Goal: Complete application form: Complete application form

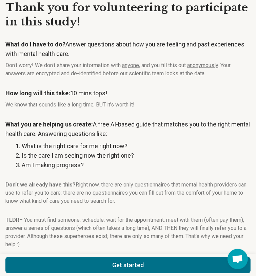
scroll to position [53, 0]
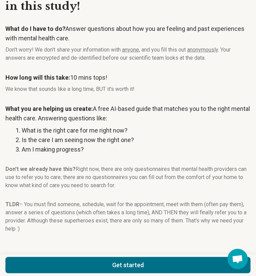
click at [49, 257] on button "Get started" at bounding box center [128, 265] width 246 height 16
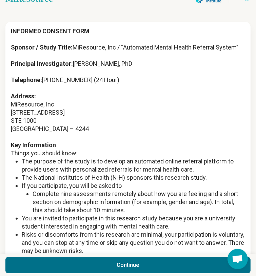
scroll to position [992, 0]
click at [53, 257] on button "Continue" at bounding box center [128, 265] width 246 height 16
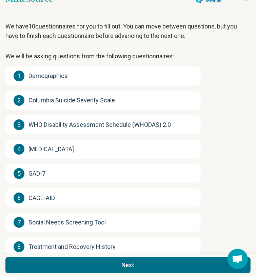
click at [78, 86] on div "1 Demographics" at bounding box center [103, 76] width 196 height 19
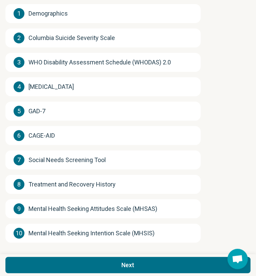
scroll to position [108, 0]
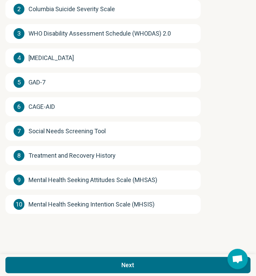
click at [52, 257] on button "Next" at bounding box center [128, 265] width 246 height 16
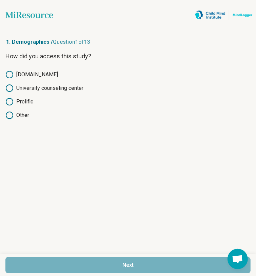
click at [13, 98] on circle at bounding box center [9, 101] width 7 height 7
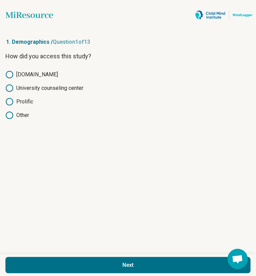
click at [61, 257] on button "Next" at bounding box center [128, 265] width 246 height 16
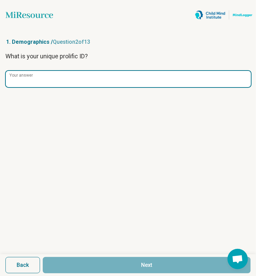
click at [50, 75] on input "Your answer" at bounding box center [129, 79] width 246 height 16
paste input "**********"
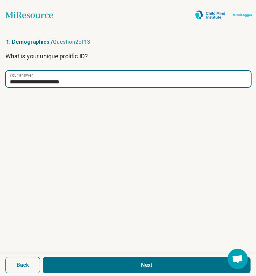
type input "**********"
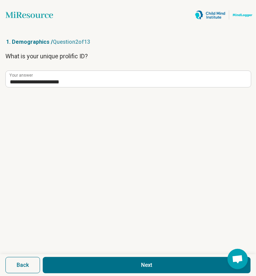
click at [88, 257] on button "Next" at bounding box center [147, 265] width 208 height 16
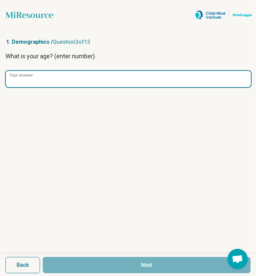
click at [54, 81] on input "Your answer" at bounding box center [129, 79] width 246 height 16
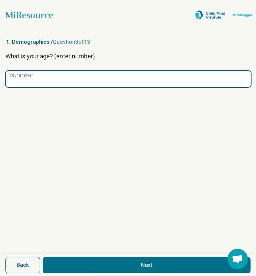
type input "**"
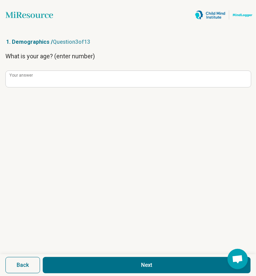
click at [84, 257] on button "Next" at bounding box center [147, 265] width 208 height 16
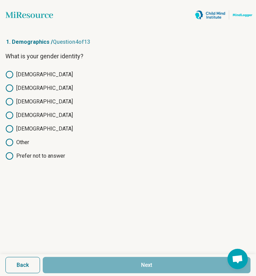
click at [55, 84] on label "[DEMOGRAPHIC_DATA]" at bounding box center [128, 88] width 246 height 8
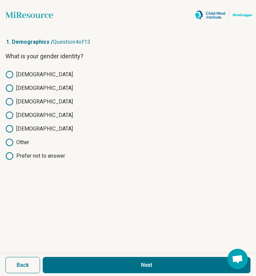
click at [79, 257] on button "Next" at bounding box center [147, 265] width 208 height 16
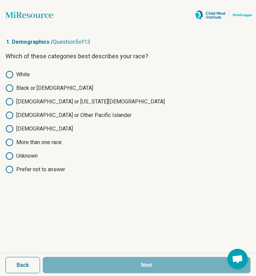
click at [184, 139] on label "More than one race" at bounding box center [128, 143] width 246 height 8
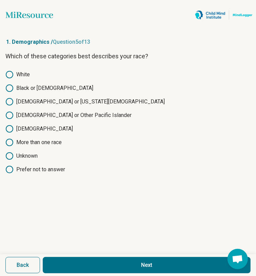
click at [101, 257] on button "Next" at bounding box center [147, 265] width 208 height 16
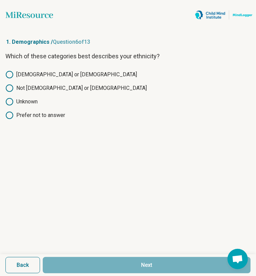
click at [40, 75] on label "[DEMOGRAPHIC_DATA] or [DEMOGRAPHIC_DATA]" at bounding box center [128, 75] width 246 height 8
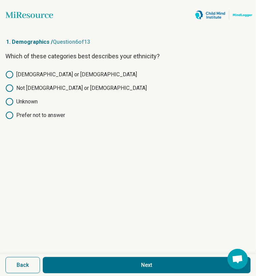
click at [94, 257] on button "Next" at bounding box center [147, 265] width 208 height 16
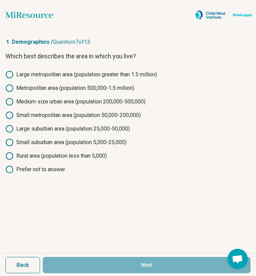
click at [91, 112] on label "Small metropolitan area (population 50,000-200,000)" at bounding box center [128, 115] width 246 height 8
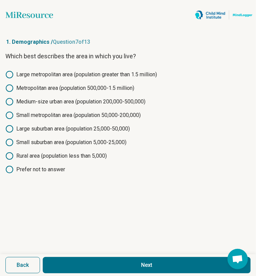
click at [77, 257] on button "Next" at bounding box center [147, 265] width 208 height 16
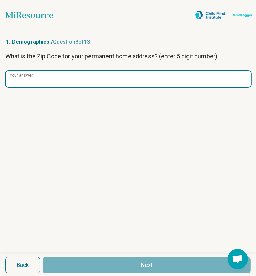
click at [85, 81] on input "Your answer" at bounding box center [129, 79] width 246 height 16
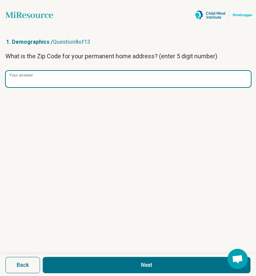
type input "*****"
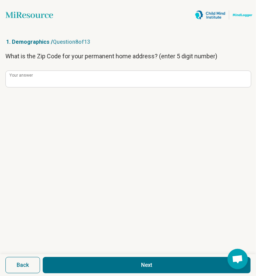
click at [107, 257] on button "Next" at bounding box center [147, 265] width 208 height 16
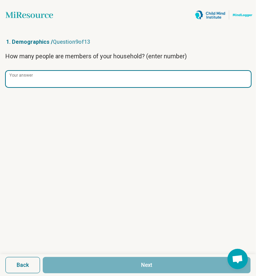
click at [91, 78] on input "Your answer" at bounding box center [129, 79] width 246 height 16
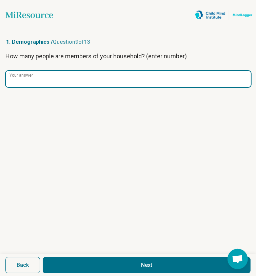
type input "*"
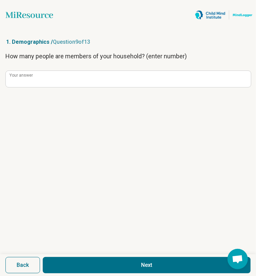
click at [79, 257] on button "Next" at bounding box center [147, 265] width 208 height 16
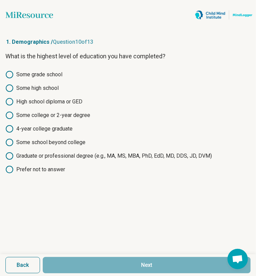
click at [65, 111] on label "Some college or 2-year degree" at bounding box center [128, 115] width 246 height 8
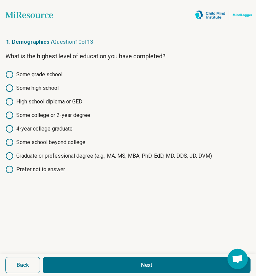
click at [80, 257] on button "Next" at bounding box center [147, 265] width 208 height 16
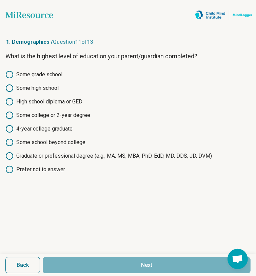
click at [83, 111] on label "Some college or 2-year degree" at bounding box center [128, 115] width 246 height 8
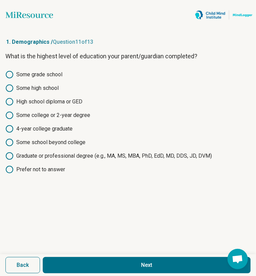
click at [62, 257] on button "Next" at bounding box center [147, 265] width 208 height 16
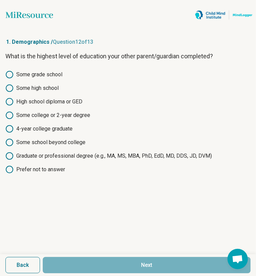
click at [54, 72] on label "Some grade school" at bounding box center [128, 75] width 246 height 8
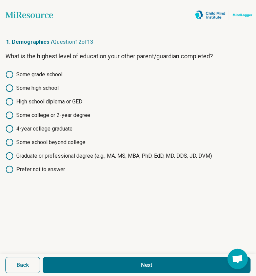
click at [55, 72] on label "Some grade school" at bounding box center [128, 75] width 246 height 8
click at [80, 91] on div "Some grade school Some high school High school diploma or GED Some college or 2…" at bounding box center [128, 122] width 246 height 103
click at [68, 111] on label "Some college or 2-year degree" at bounding box center [128, 115] width 246 height 8
click at [80, 257] on button "Next" at bounding box center [147, 265] width 208 height 16
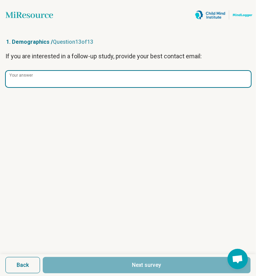
click at [89, 77] on input "Your answer" at bounding box center [129, 79] width 246 height 16
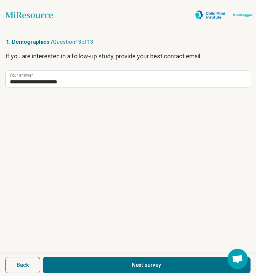
click at [73, 257] on button "Next survey" at bounding box center [147, 265] width 208 height 16
type input "**********"
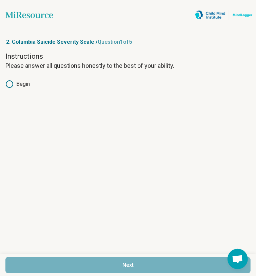
click at [29, 83] on label "Begin" at bounding box center [128, 84] width 246 height 8
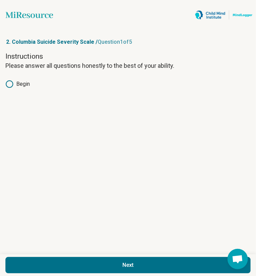
click at [45, 257] on button "Next" at bounding box center [128, 265] width 246 height 16
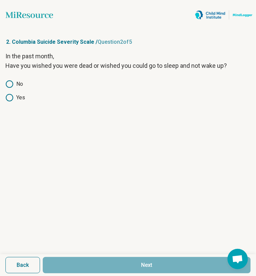
click at [14, 94] on icon at bounding box center [9, 98] width 8 height 8
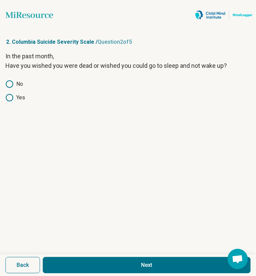
click at [60, 257] on button "Next" at bounding box center [147, 265] width 208 height 16
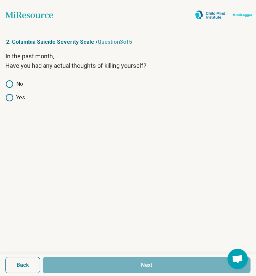
click at [14, 94] on icon at bounding box center [9, 98] width 8 height 8
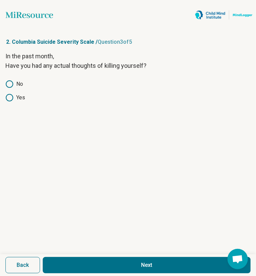
click at [58, 257] on button "Next" at bounding box center [147, 265] width 208 height 16
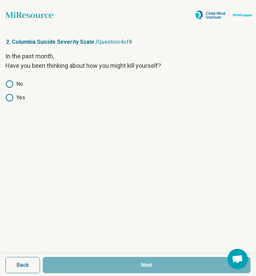
click at [14, 94] on icon at bounding box center [9, 98] width 8 height 8
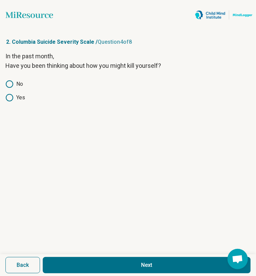
click at [59, 257] on button "Next" at bounding box center [147, 265] width 208 height 16
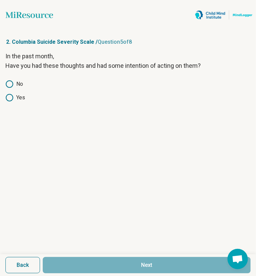
click at [14, 94] on icon at bounding box center [9, 98] width 8 height 8
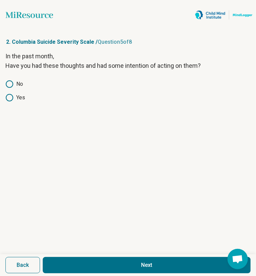
click at [60, 257] on button "Next" at bounding box center [147, 265] width 208 height 16
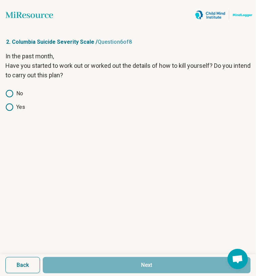
click at [21, 90] on label "No" at bounding box center [128, 94] width 246 height 8
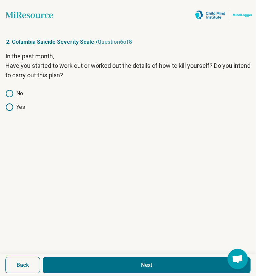
click at [69, 257] on button "Next" at bounding box center [147, 265] width 208 height 16
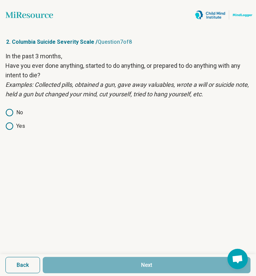
click at [19, 112] on label "No" at bounding box center [128, 113] width 246 height 8
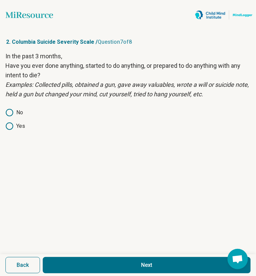
click at [71, 257] on button "Next" at bounding box center [147, 265] width 208 height 16
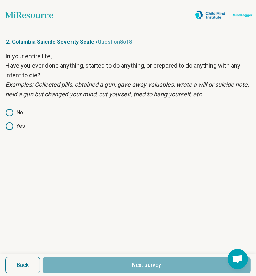
click at [46, 122] on label "Yes" at bounding box center [128, 126] width 246 height 8
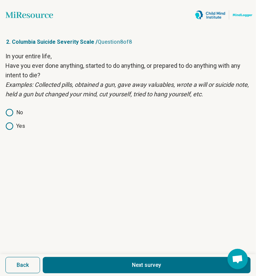
click at [66, 257] on button "Next survey" at bounding box center [147, 265] width 208 height 16
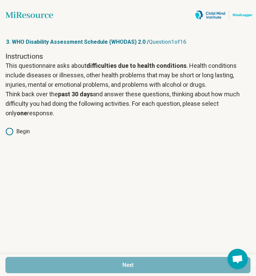
click at [31, 131] on label "Begin" at bounding box center [128, 132] width 246 height 8
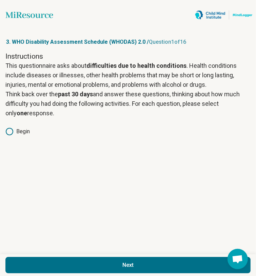
click at [42, 257] on button "Next" at bounding box center [128, 265] width 246 height 16
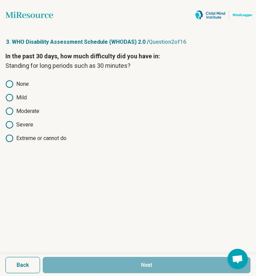
click at [14, 94] on icon at bounding box center [9, 98] width 8 height 8
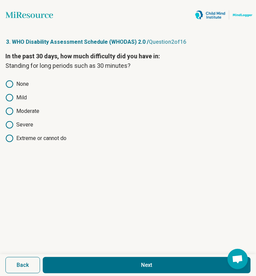
click at [61, 257] on button "Next" at bounding box center [147, 265] width 208 height 16
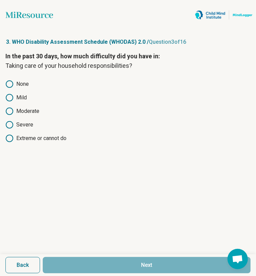
click at [79, 107] on label "Moderate" at bounding box center [128, 111] width 246 height 8
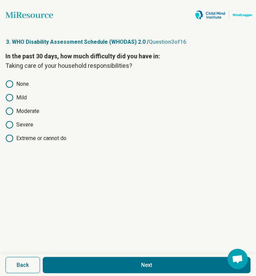
click at [79, 257] on button "Next" at bounding box center [147, 265] width 208 height 16
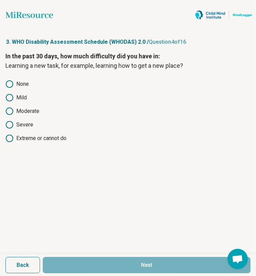
click at [82, 86] on div "In the past 30 days, how much difficulty did you have in: Learning a new task, …" at bounding box center [128, 102] width 246 height 101
click at [76, 107] on label "Moderate" at bounding box center [128, 111] width 246 height 8
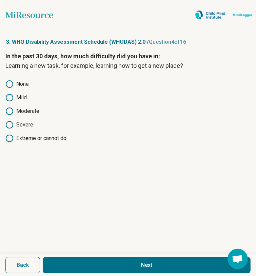
click at [71, 257] on button "Next" at bounding box center [147, 265] width 208 height 16
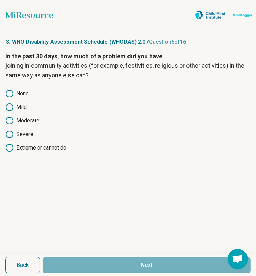
click at [14, 117] on icon at bounding box center [9, 121] width 8 height 8
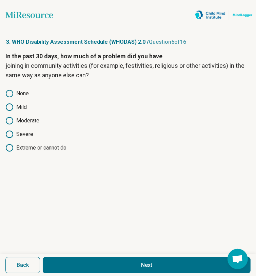
click at [75, 257] on button "Next" at bounding box center [147, 265] width 208 height 16
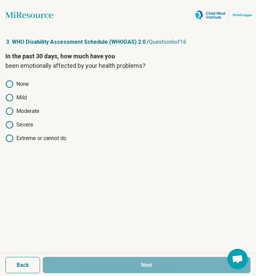
click at [121, 121] on label "Severe" at bounding box center [128, 125] width 246 height 8
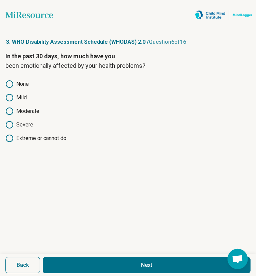
click at [92, 257] on button "Next" at bounding box center [147, 265] width 208 height 16
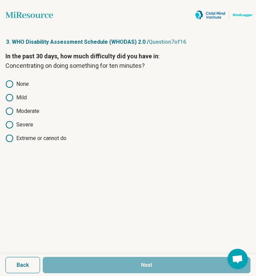
click at [87, 107] on label "Moderate" at bounding box center [128, 111] width 246 height 8
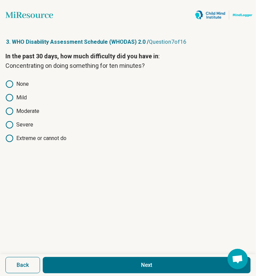
click at [82, 257] on button "Next" at bounding box center [147, 265] width 208 height 16
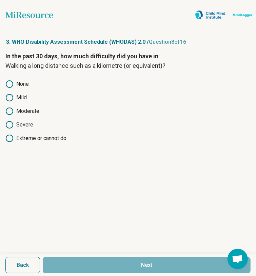
click at [21, 83] on label "None" at bounding box center [128, 84] width 246 height 8
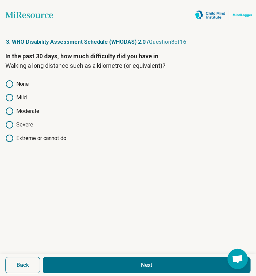
click at [67, 257] on button "Next" at bounding box center [147, 265] width 208 height 16
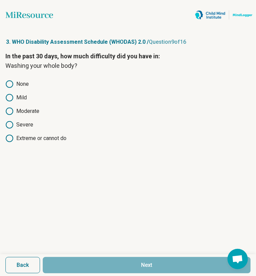
click at [31, 84] on label "None" at bounding box center [128, 84] width 246 height 8
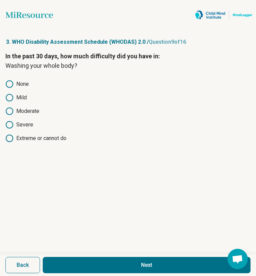
click at [60, 257] on button "Next" at bounding box center [147, 265] width 208 height 16
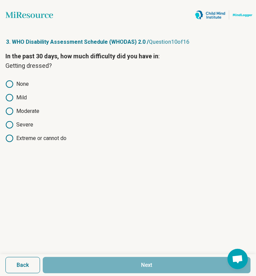
click at [25, 82] on label "None" at bounding box center [128, 84] width 246 height 8
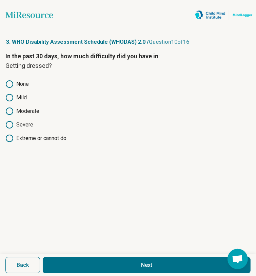
click at [14, 94] on icon at bounding box center [9, 98] width 8 height 8
click at [29, 85] on label "None" at bounding box center [128, 84] width 246 height 8
click at [58, 257] on button "Next" at bounding box center [147, 265] width 208 height 16
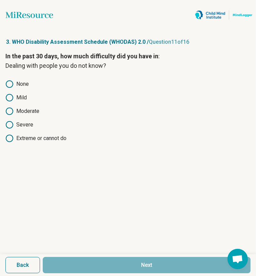
click at [27, 83] on label "None" at bounding box center [128, 84] width 246 height 8
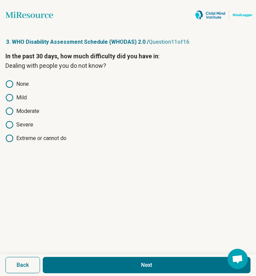
click at [60, 118] on form "In the past 30 days, how much difficulty did you have in : Dealing with people …" at bounding box center [128, 164] width 246 height 225
click at [62, 257] on button "Next" at bounding box center [147, 265] width 208 height 16
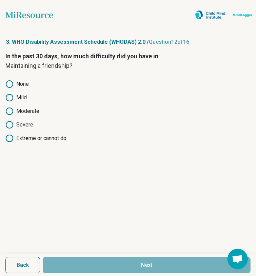
click at [33, 84] on label "None" at bounding box center [128, 84] width 246 height 8
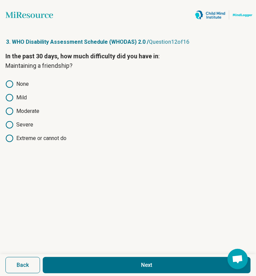
click at [14, 94] on icon at bounding box center [9, 98] width 8 height 8
click at [31, 80] on label "None" at bounding box center [128, 84] width 246 height 8
drag, startPoint x: 64, startPoint y: 116, endPoint x: 67, endPoint y: 135, distance: 19.0
click at [67, 135] on form "In the past 30 days, how much difficulty did you have in : Maintaining a friend…" at bounding box center [128, 164] width 246 height 225
click at [70, 257] on button "Next" at bounding box center [147, 265] width 208 height 16
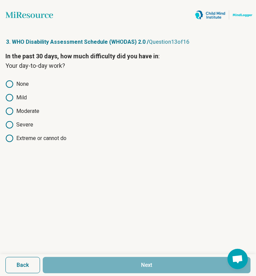
click at [14, 94] on icon at bounding box center [9, 98] width 8 height 8
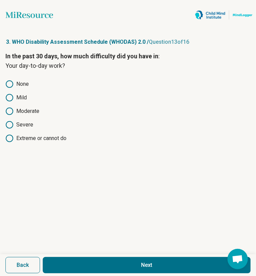
click at [60, 257] on button "Next" at bounding box center [147, 265] width 208 height 16
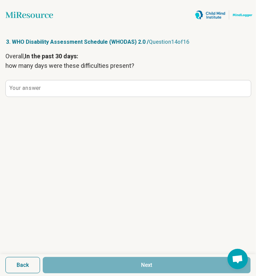
click at [37, 88] on label "Your answer" at bounding box center [25, 88] width 31 height 5
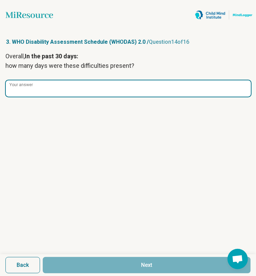
click at [37, 88] on input "Your answer" at bounding box center [129, 88] width 246 height 16
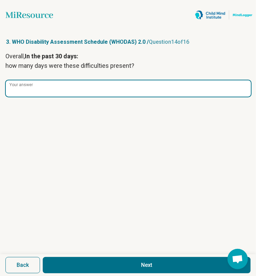
type input "**"
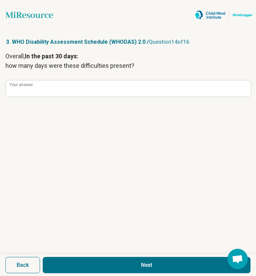
click at [71, 257] on button "Next" at bounding box center [147, 265] width 208 height 16
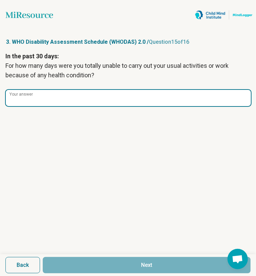
click at [63, 95] on input "Your answer" at bounding box center [129, 98] width 246 height 16
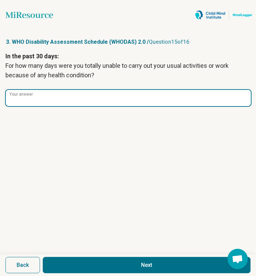
type input "*"
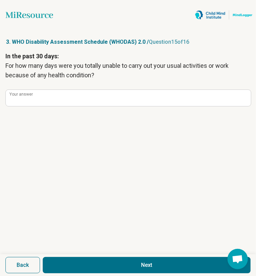
click at [69, 257] on button "Next" at bounding box center [147, 265] width 208 height 16
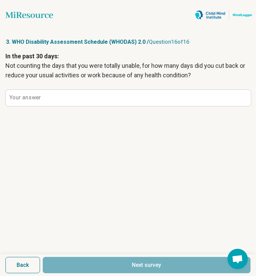
click at [35, 96] on label "Your answer" at bounding box center [25, 97] width 31 height 5
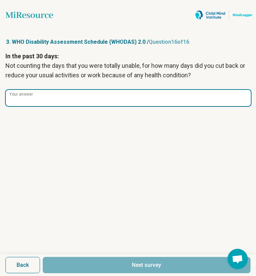
click at [35, 96] on input "Your answer" at bounding box center [129, 98] width 246 height 16
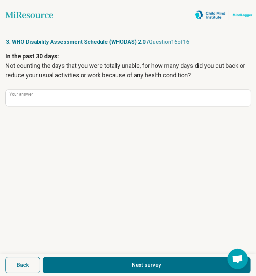
click at [59, 257] on button "Next survey" at bounding box center [147, 265] width 208 height 16
type input "**"
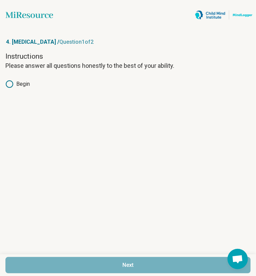
click at [20, 83] on label "Begin" at bounding box center [128, 84] width 246 height 8
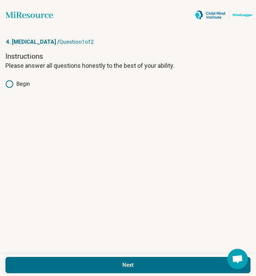
click at [37, 257] on button "Next" at bounding box center [128, 265] width 246 height 16
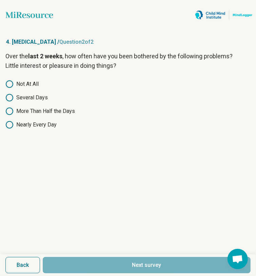
click at [101, 107] on label "More Than Half the Days" at bounding box center [128, 111] width 246 height 8
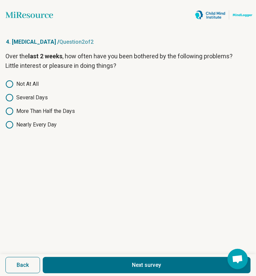
click at [81, 257] on button "Next survey" at bounding box center [147, 265] width 208 height 16
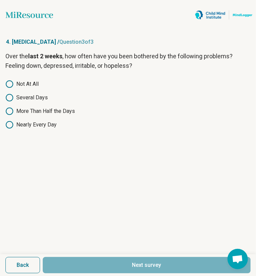
click at [100, 107] on label "More Than Half the Days" at bounding box center [128, 111] width 246 height 8
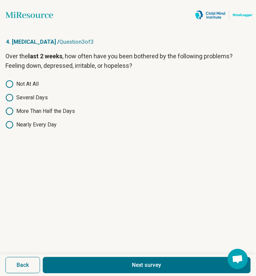
click at [79, 257] on button "Next survey" at bounding box center [147, 265] width 208 height 16
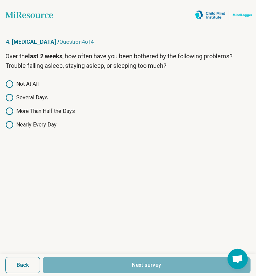
click at [102, 107] on label "More Than Half the Days" at bounding box center [128, 111] width 246 height 8
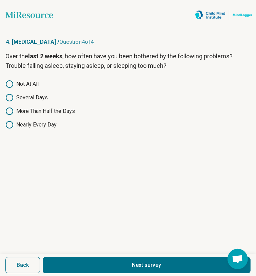
click at [71, 94] on label "Several Days" at bounding box center [128, 98] width 246 height 8
click at [64, 257] on button "Next survey" at bounding box center [147, 265] width 208 height 16
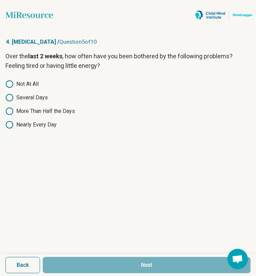
click at [185, 121] on label "Nearly Every Day" at bounding box center [128, 125] width 246 height 8
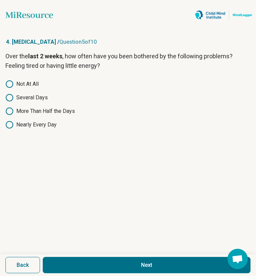
click at [98, 257] on button "Next" at bounding box center [147, 265] width 208 height 16
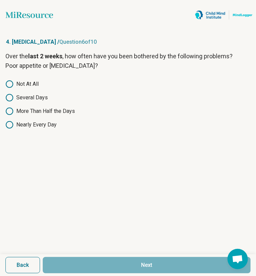
click at [14, 121] on icon at bounding box center [9, 125] width 8 height 8
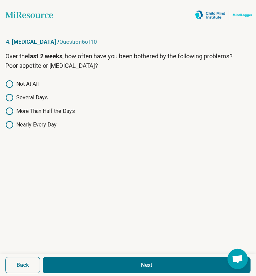
click at [99, 257] on button "Next" at bounding box center [147, 265] width 208 height 16
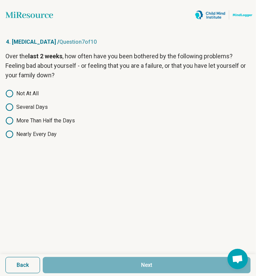
click at [133, 117] on label "More Than Half the Days" at bounding box center [128, 121] width 246 height 8
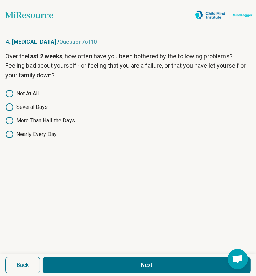
click at [88, 257] on button "Next" at bounding box center [147, 265] width 208 height 16
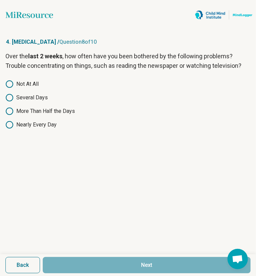
click at [110, 107] on label "More Than Half the Days" at bounding box center [128, 111] width 246 height 8
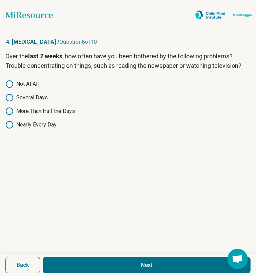
click at [80, 257] on button "Next" at bounding box center [147, 265] width 208 height 16
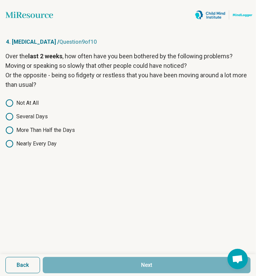
click at [65, 113] on label "Several Days" at bounding box center [128, 117] width 246 height 8
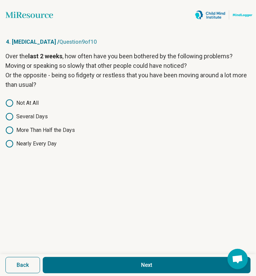
click at [88, 102] on div "Not At All Several Days More Than Half the Days Nearly Every Day" at bounding box center [128, 123] width 246 height 49
click at [13, 127] on circle at bounding box center [9, 130] width 7 height 7
click at [74, 257] on button "Next" at bounding box center [147, 265] width 208 height 16
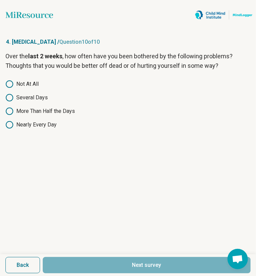
click at [79, 94] on label "Several Days" at bounding box center [128, 98] width 246 height 8
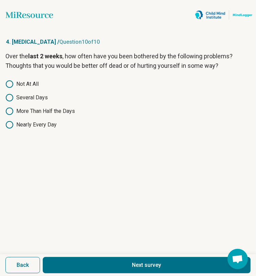
click at [73, 257] on button "Next survey" at bounding box center [147, 265] width 208 height 16
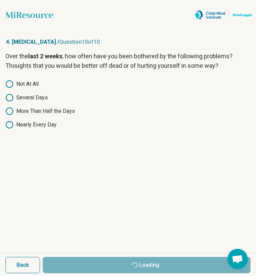
scroll to position [0, 0]
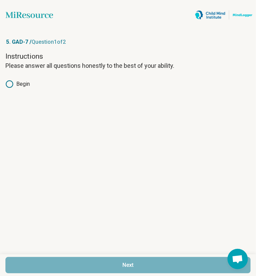
click at [26, 85] on label "Begin" at bounding box center [128, 84] width 246 height 8
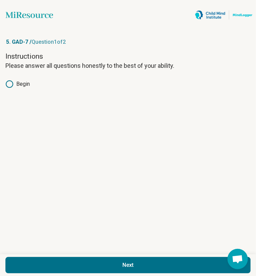
click at [35, 257] on button "Next" at bounding box center [128, 265] width 246 height 16
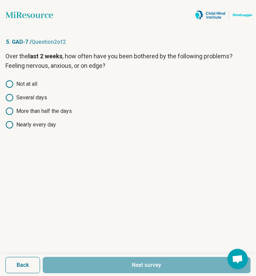
click at [76, 94] on label "Several days" at bounding box center [128, 98] width 246 height 8
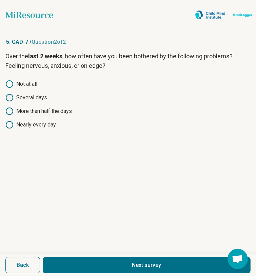
click at [75, 257] on button "Next survey" at bounding box center [147, 265] width 208 height 16
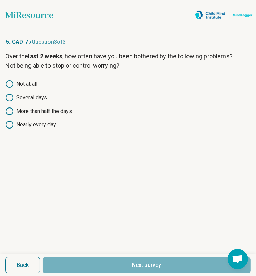
click at [84, 94] on label "Several days" at bounding box center [128, 98] width 246 height 8
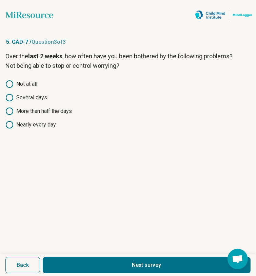
click at [74, 257] on button "Next survey" at bounding box center [147, 265] width 208 height 16
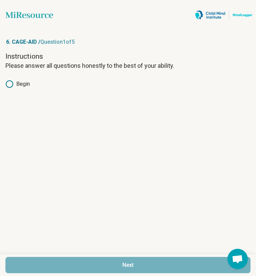
click at [29, 83] on label "Begin" at bounding box center [128, 84] width 246 height 8
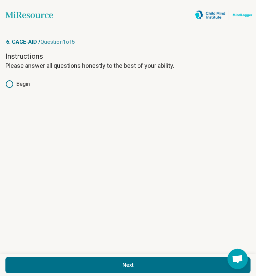
click at [34, 257] on button "Next" at bounding box center [128, 265] width 246 height 16
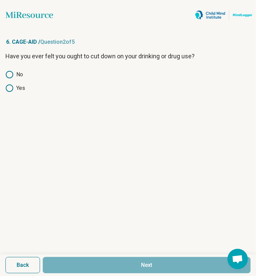
click at [19, 71] on label "No" at bounding box center [128, 75] width 246 height 8
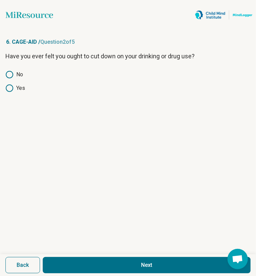
click at [63, 257] on button "Next" at bounding box center [147, 265] width 208 height 16
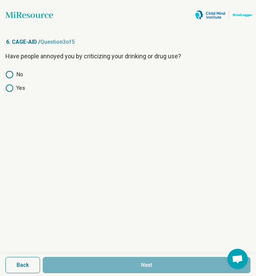
click at [14, 72] on icon at bounding box center [9, 75] width 8 height 8
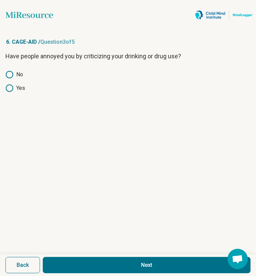
click at [57, 257] on button "Next" at bounding box center [147, 265] width 208 height 16
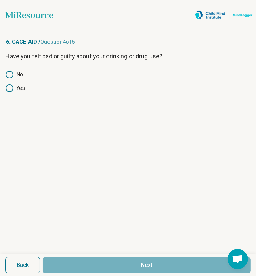
click at [14, 71] on icon at bounding box center [9, 75] width 8 height 8
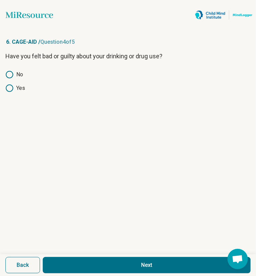
click at [64, 118] on form "Have you felt bad or guilty about your drinking or drug use? No Yes Back Next" at bounding box center [128, 164] width 246 height 225
click at [65, 257] on button "Next" at bounding box center [147, 265] width 208 height 16
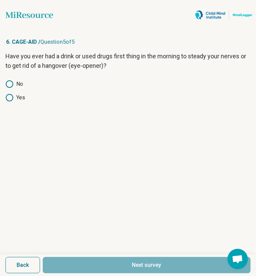
click at [24, 82] on label "No" at bounding box center [128, 84] width 246 height 8
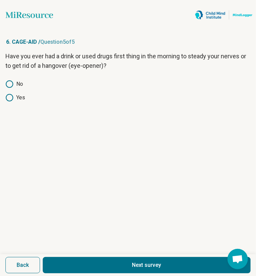
click at [76, 257] on button "Next survey" at bounding box center [147, 265] width 208 height 16
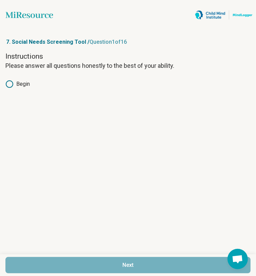
click at [34, 82] on label "Begin" at bounding box center [128, 84] width 246 height 8
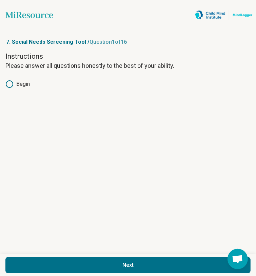
click at [44, 257] on button "Next" at bounding box center [128, 265] width 246 height 16
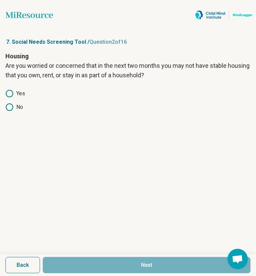
click at [13, 93] on circle at bounding box center [9, 93] width 7 height 7
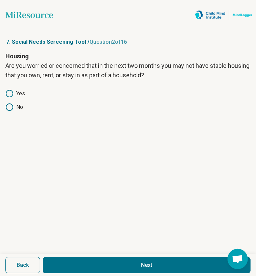
click at [14, 103] on icon at bounding box center [9, 107] width 8 height 8
click at [66, 257] on button "Next" at bounding box center [147, 265] width 208 height 16
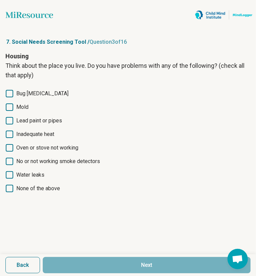
click at [47, 91] on span "Bug [MEDICAL_DATA]" at bounding box center [42, 94] width 52 height 8
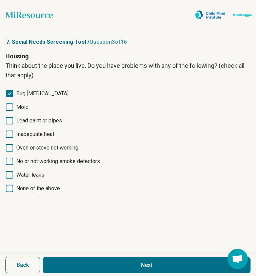
click at [24, 109] on div "Bug [MEDICAL_DATA] Mold Lead paint or pipes Inadequate heat Oven or stove not w…" at bounding box center [128, 141] width 246 height 103
click at [24, 106] on span "Mold" at bounding box center [22, 107] width 12 height 8
click at [30, 122] on span "Lead paint or pipes" at bounding box center [39, 121] width 46 height 8
click at [67, 257] on button "Next" at bounding box center [147, 265] width 208 height 16
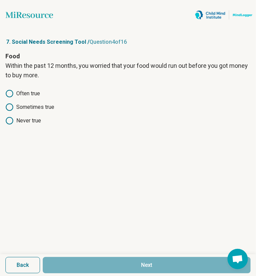
click at [13, 104] on circle at bounding box center [9, 107] width 7 height 7
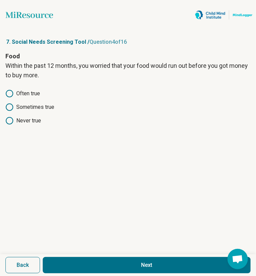
click at [65, 257] on button "Next" at bounding box center [147, 265] width 208 height 16
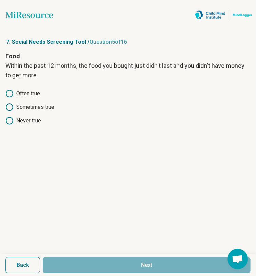
click at [14, 103] on icon at bounding box center [9, 107] width 8 height 8
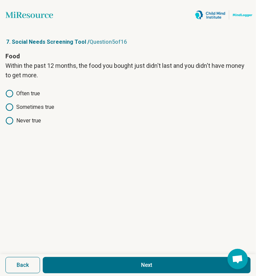
click at [64, 257] on button "Next" at bounding box center [147, 265] width 208 height 16
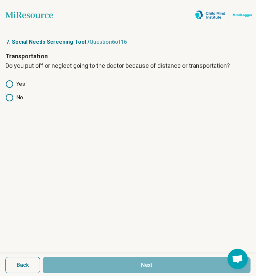
click at [25, 80] on label "Yes" at bounding box center [128, 84] width 246 height 8
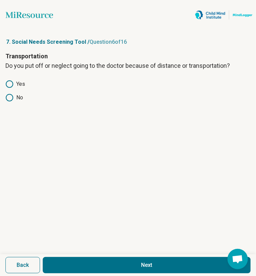
click at [69, 257] on button "Next" at bounding box center [147, 265] width 208 height 16
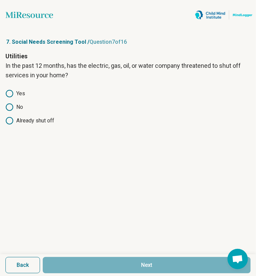
click at [27, 90] on label "Yes" at bounding box center [128, 94] width 246 height 8
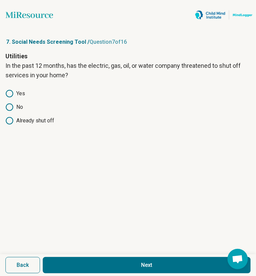
click at [72, 257] on button "Next" at bounding box center [147, 265] width 208 height 16
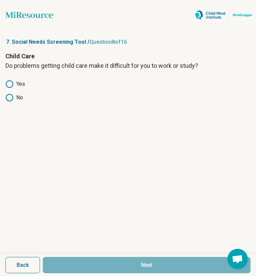
click at [14, 94] on icon at bounding box center [9, 98] width 8 height 8
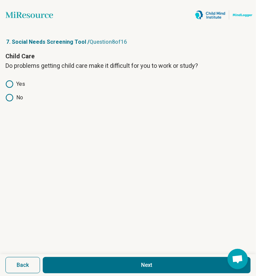
click at [68, 257] on button "Next" at bounding box center [147, 265] width 208 height 16
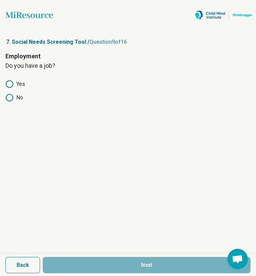
click at [14, 94] on icon at bounding box center [9, 98] width 8 height 8
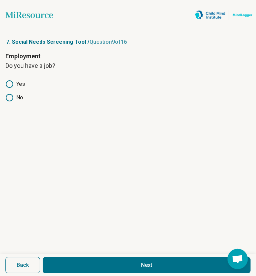
click at [64, 257] on button "Next" at bounding box center [147, 265] width 208 height 16
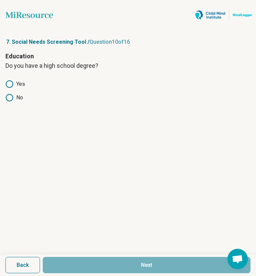
click at [23, 80] on label "Yes" at bounding box center [128, 84] width 246 height 8
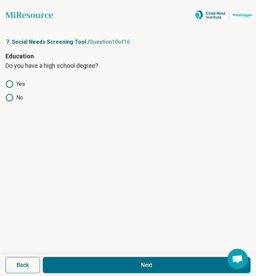
click at [67, 257] on button "Next" at bounding box center [147, 265] width 208 height 16
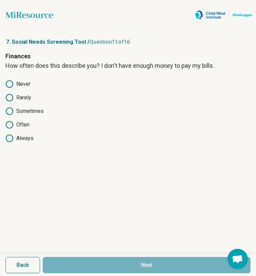
drag, startPoint x: 72, startPoint y: 82, endPoint x: 74, endPoint y: 77, distance: 4.4
click at [74, 77] on div "Finances How often does this describe you? I don't have enough money to pay my …" at bounding box center [128, 102] width 246 height 101
click at [14, 107] on icon at bounding box center [9, 111] width 8 height 8
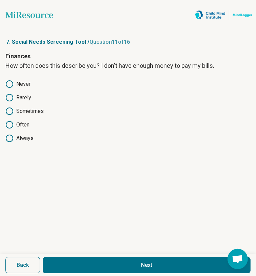
click at [75, 257] on button "Next" at bounding box center [147, 265] width 208 height 16
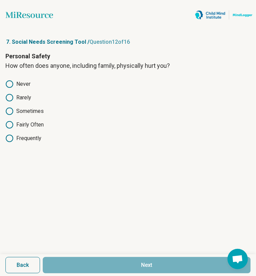
click at [28, 80] on label "Never" at bounding box center [128, 84] width 246 height 8
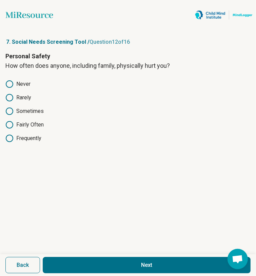
click at [71, 257] on button "Next" at bounding box center [147, 265] width 208 height 16
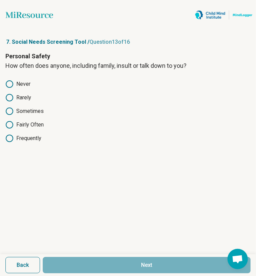
click at [63, 94] on label "Rarely" at bounding box center [128, 98] width 246 height 8
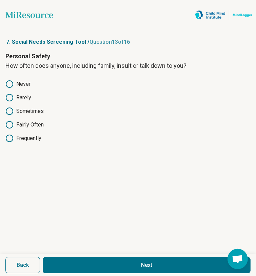
click at [73, 257] on button "Next" at bounding box center [147, 265] width 208 height 16
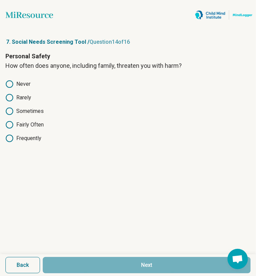
click at [41, 80] on div "Never Rarely Sometimes Fairly Often Frequently" at bounding box center [128, 111] width 246 height 62
click at [49, 94] on label "Rarely" at bounding box center [128, 98] width 246 height 8
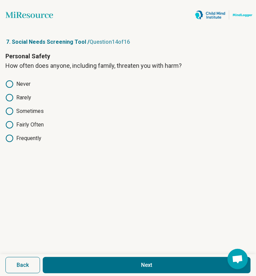
click at [65, 257] on button "Next" at bounding box center [147, 265] width 208 height 16
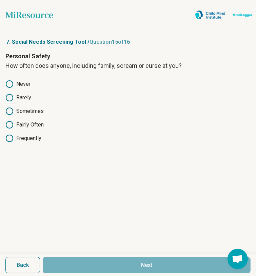
click at [52, 94] on label "Rarely" at bounding box center [128, 98] width 246 height 8
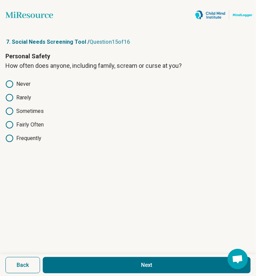
click at [71, 112] on form "Personal Safety How often does anyone, including family, scream or curse at you…" at bounding box center [128, 164] width 246 height 225
click at [75, 257] on button "Next" at bounding box center [147, 265] width 208 height 16
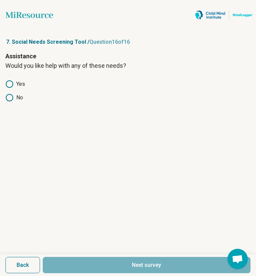
click at [14, 94] on icon at bounding box center [9, 98] width 8 height 8
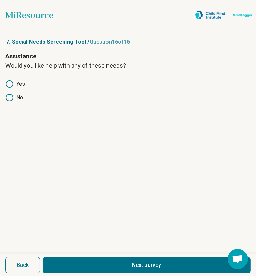
click at [75, 257] on button "Next survey" at bounding box center [147, 265] width 208 height 16
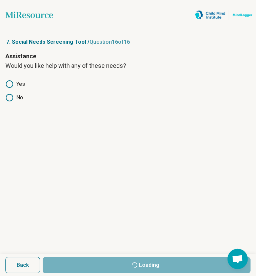
scroll to position [0, 0]
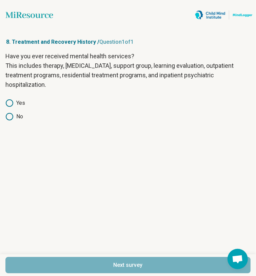
click at [22, 104] on label "Yes" at bounding box center [128, 103] width 246 height 8
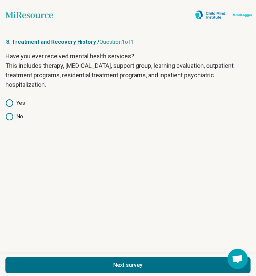
click at [37, 257] on button "Next survey" at bounding box center [128, 265] width 246 height 16
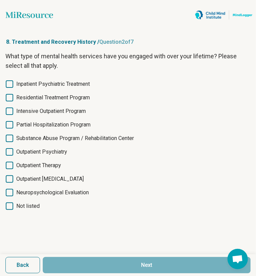
click at [45, 85] on span "Inpatient Psychiatric Treatment" at bounding box center [53, 84] width 74 height 8
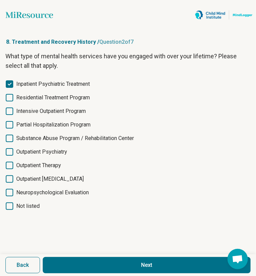
click at [52, 164] on span "Outpatient Therapy" at bounding box center [38, 166] width 45 height 8
click at [75, 257] on button "Next" at bounding box center [147, 265] width 208 height 16
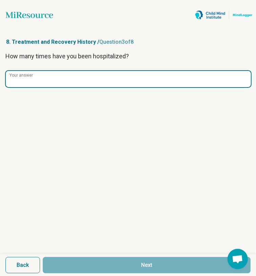
click at [61, 71] on input "Your answer" at bounding box center [129, 79] width 246 height 16
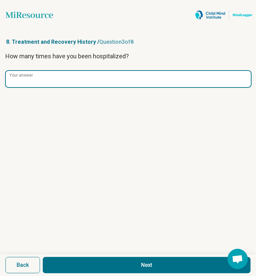
type input "*"
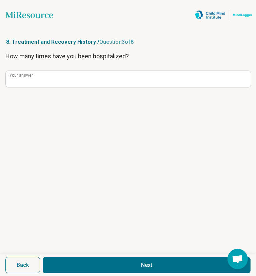
click at [69, 257] on button "Next" at bounding box center [147, 265] width 208 height 16
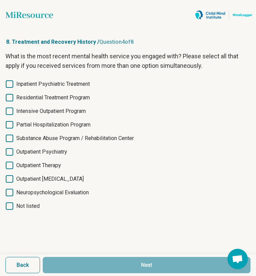
click at [52, 162] on span "Outpatient Therapy" at bounding box center [38, 166] width 45 height 8
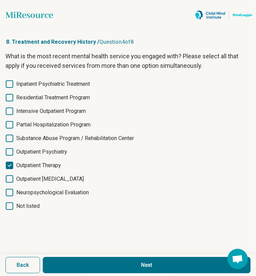
scroll to position [3, 0]
click at [72, 257] on button "Next" at bounding box center [147, 265] width 208 height 16
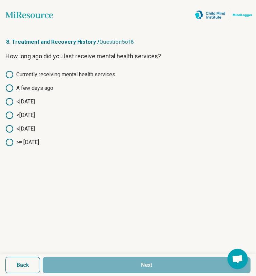
click at [14, 139] on icon at bounding box center [9, 143] width 8 height 8
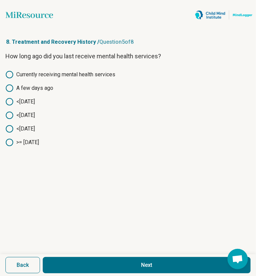
click at [93, 257] on button "Next" at bounding box center [147, 265] width 208 height 16
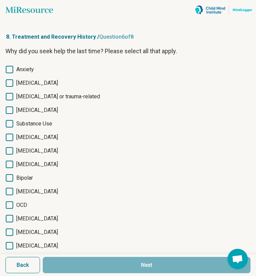
click at [28, 70] on span "Anxiety" at bounding box center [25, 70] width 18 height 8
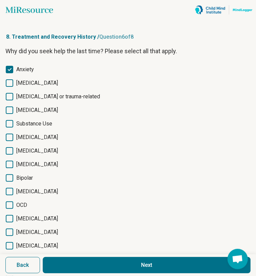
click at [39, 82] on span "[MEDICAL_DATA]" at bounding box center [37, 83] width 42 height 8
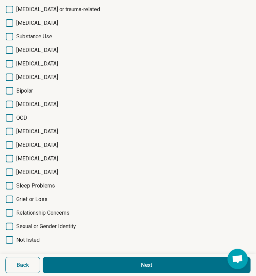
scroll to position [110, 0]
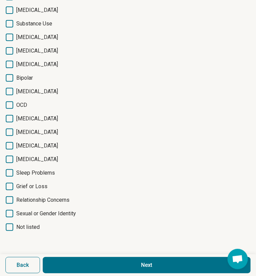
click at [43, 47] on span "[MEDICAL_DATA]" at bounding box center [37, 51] width 42 height 8
click at [29, 169] on span "Sleep Problems" at bounding box center [35, 173] width 39 height 8
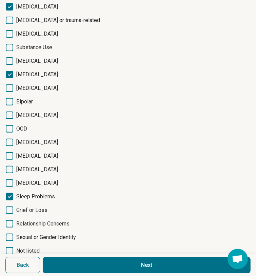
scroll to position [110, 0]
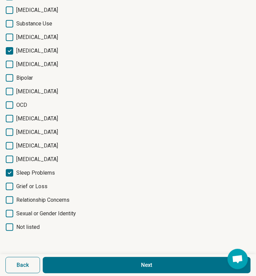
click at [66, 257] on button "Next" at bounding box center [147, 265] width 208 height 16
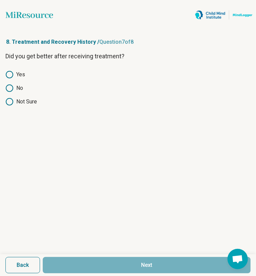
scroll to position [5, 0]
click at [21, 71] on label "Yes" at bounding box center [128, 75] width 246 height 8
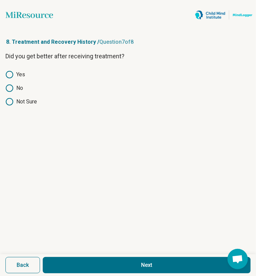
click at [64, 114] on form "Did you get better after receiving treatment? Yes No Not Sure Back Next" at bounding box center [128, 164] width 246 height 225
click at [64, 257] on button "Next" at bounding box center [147, 265] width 208 height 16
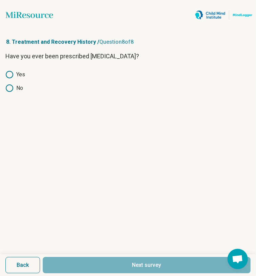
click at [13, 71] on circle at bounding box center [9, 74] width 7 height 7
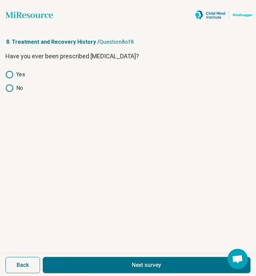
click at [65, 257] on button "Next survey" at bounding box center [147, 265] width 208 height 16
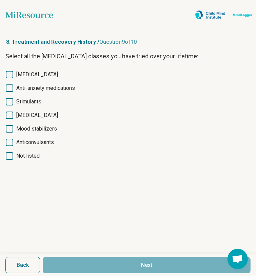
click at [46, 71] on span "[MEDICAL_DATA]" at bounding box center [37, 75] width 42 height 8
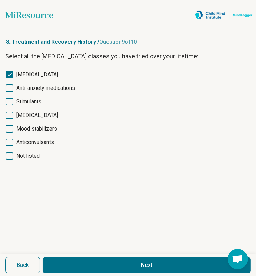
scroll to position [3, 0]
click at [48, 84] on span "Anti-anxiety medications" at bounding box center [45, 88] width 59 height 8
click at [66, 257] on button "Next" at bounding box center [147, 265] width 208 height 16
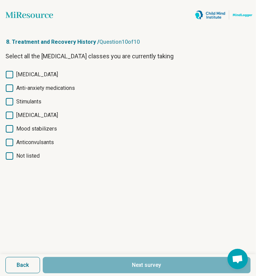
click at [36, 257] on button "Back" at bounding box center [22, 265] width 35 height 16
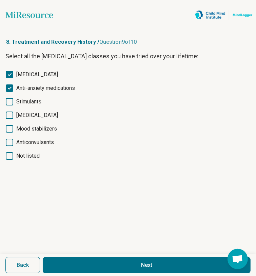
click at [65, 175] on form "Select all the [MEDICAL_DATA] classes you have tried over your lifetime: [MEDIC…" at bounding box center [128, 164] width 246 height 225
click at [66, 257] on button "Next" at bounding box center [147, 265] width 208 height 16
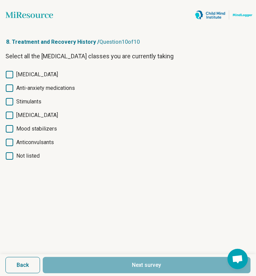
click at [31, 152] on span "Not listed" at bounding box center [27, 156] width 23 height 8
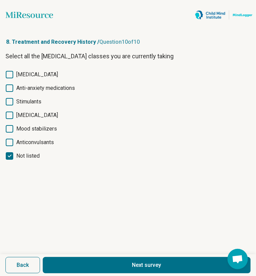
click at [68, 257] on button "Next survey" at bounding box center [147, 265] width 208 height 16
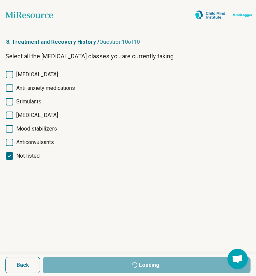
scroll to position [0, 0]
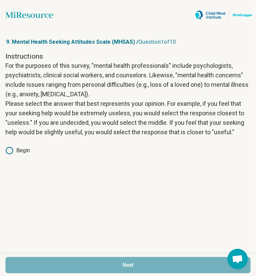
click at [28, 150] on label "Begin" at bounding box center [128, 151] width 246 height 8
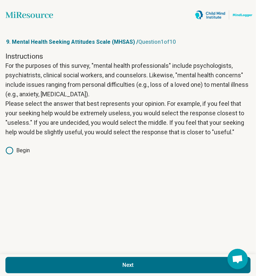
click at [34, 257] on button "Next" at bounding box center [128, 265] width 246 height 16
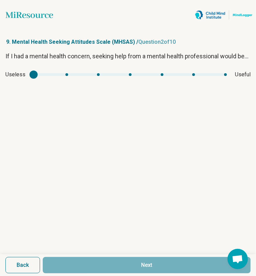
click at [208, 71] on div "Useless Useful" at bounding box center [128, 75] width 246 height 8
type input "*"
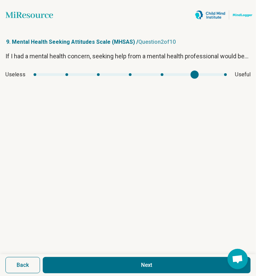
click at [203, 73] on div "mhsas1" at bounding box center [131, 74] width 194 height 3
click at [104, 257] on button "Next" at bounding box center [147, 265] width 208 height 16
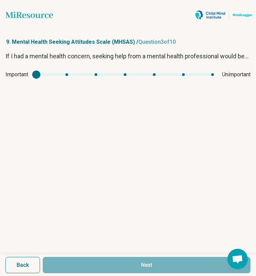
type input "*"
click at [68, 73] on div "mhsas2" at bounding box center [125, 74] width 178 height 3
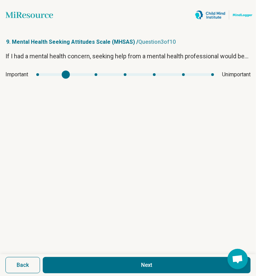
click at [73, 257] on button "Next" at bounding box center [147, 265] width 208 height 16
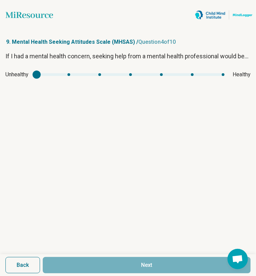
type input "*"
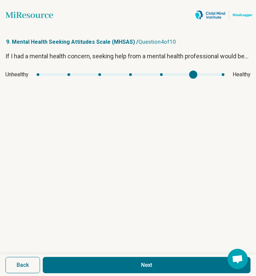
click at [206, 73] on div "mhsas3" at bounding box center [131, 74] width 188 height 3
click at [101, 257] on button "Next" at bounding box center [147, 265] width 208 height 16
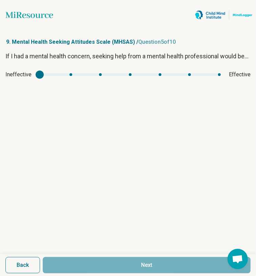
click at [201, 67] on div "If I had a mental health concern, seeking help from a mental health professiona…" at bounding box center [128, 70] width 246 height 37
type input "*"
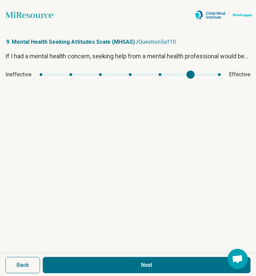
click at [204, 73] on div "mhsas4" at bounding box center [130, 74] width 181 height 3
click at [96, 136] on article "9. Mental Health Seeking Attitudes Scale (MHSAS) / Question 5 of 10 If I had a …" at bounding box center [128, 153] width 256 height 247
click at [93, 257] on button "Next" at bounding box center [147, 265] width 208 height 16
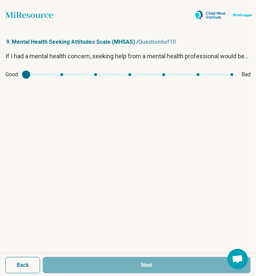
click at [45, 71] on div "Good Bad" at bounding box center [128, 75] width 246 height 8
click at [30, 72] on div "mhsas5" at bounding box center [26, 75] width 8 height 8
drag, startPoint x: 42, startPoint y: 75, endPoint x: 68, endPoint y: 73, distance: 25.6
click at [68, 73] on div "Good Bad" at bounding box center [128, 75] width 246 height 8
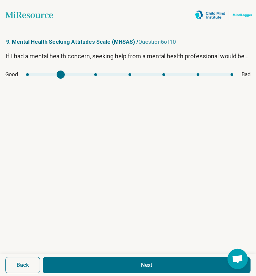
click at [68, 73] on div "mhsas5" at bounding box center [130, 74] width 208 height 3
click at [32, 73] on div "mhsas5" at bounding box center [130, 74] width 208 height 3
type input "*"
click at [33, 73] on div "mhsas5" at bounding box center [130, 74] width 208 height 3
click at [61, 257] on button "Next" at bounding box center [147, 265] width 208 height 16
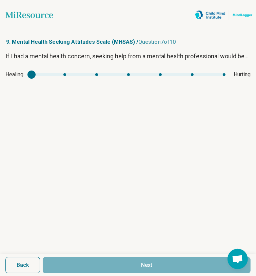
drag, startPoint x: 52, startPoint y: 74, endPoint x: 72, endPoint y: 70, distance: 20.3
click at [72, 71] on div "Healing Hurting" at bounding box center [128, 75] width 246 height 8
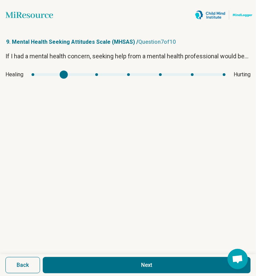
type input "*"
click at [38, 73] on div "mhsas6" at bounding box center [129, 74] width 194 height 3
click at [68, 257] on button "Next" at bounding box center [147, 265] width 208 height 16
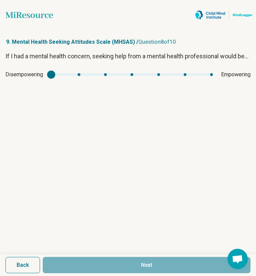
type input "*"
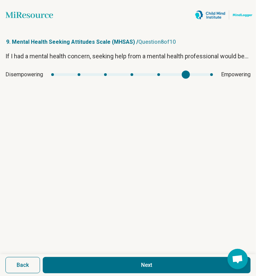
click at [210, 73] on div "mhsas7" at bounding box center [132, 74] width 162 height 3
click at [102, 257] on button "Next" at bounding box center [147, 265] width 208 height 16
click at [69, 73] on div "mhsas8" at bounding box center [125, 74] width 175 height 3
type input "*"
click at [52, 73] on div "mhsas8" at bounding box center [125, 74] width 175 height 3
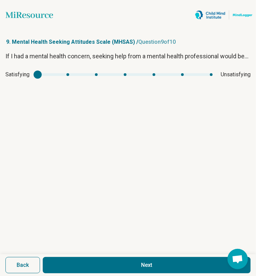
click at [71, 257] on button "Next" at bounding box center [147, 265] width 208 height 16
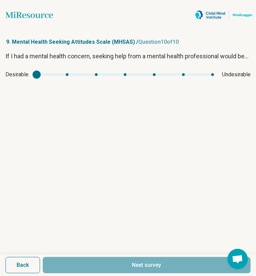
drag, startPoint x: 69, startPoint y: 76, endPoint x: 68, endPoint y: 68, distance: 8.9
click at [68, 68] on div "If I had a mental health concern, seeking help from a mental health professiona…" at bounding box center [128, 70] width 246 height 37
drag, startPoint x: 68, startPoint y: 68, endPoint x: 66, endPoint y: 73, distance: 5.9
click at [66, 73] on div "Desirable Undesirable" at bounding box center [128, 75] width 246 height 8
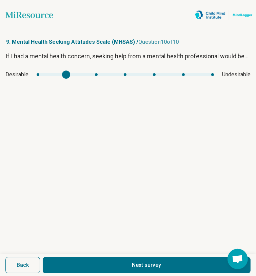
click at [74, 73] on div "mhsas9" at bounding box center [126, 74] width 178 height 3
type input "*"
click at [42, 73] on div "mhsas9" at bounding box center [126, 74] width 178 height 3
click at [86, 257] on button "Next survey" at bounding box center [147, 265] width 208 height 16
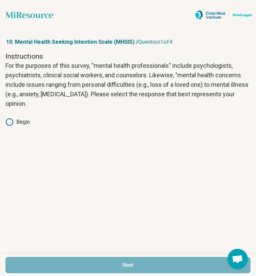
click at [32, 118] on label "Begin" at bounding box center [128, 122] width 246 height 8
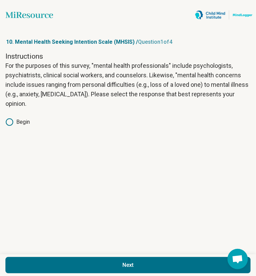
click at [50, 257] on button "Next" at bounding box center [128, 265] width 246 height 16
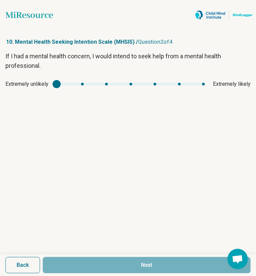
type input "*"
click at [205, 83] on div "mhsis1" at bounding box center [131, 84] width 148 height 3
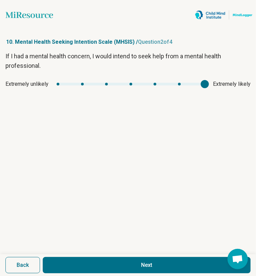
click at [108, 257] on button "Next" at bounding box center [147, 265] width 208 height 16
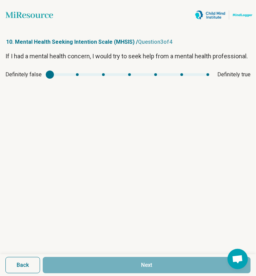
click at [196, 71] on div "Definitely false Definitely true" at bounding box center [128, 75] width 246 height 8
type input "*"
click at [193, 73] on div "mhsis2" at bounding box center [130, 74] width 160 height 3
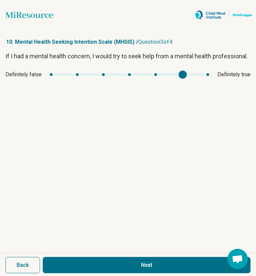
click at [91, 136] on article "10. Mental Health Seeking Intention Scale (MHSIS) / Question 3 of 4 If I had a …" at bounding box center [128, 153] width 256 height 247
click at [93, 257] on button "Next" at bounding box center [147, 265] width 208 height 16
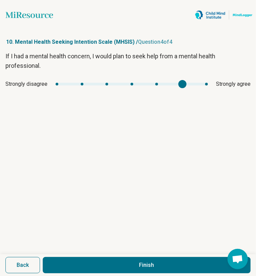
click at [191, 83] on div "mhsis3" at bounding box center [132, 84] width 152 height 3
click at [101, 257] on button "Finish" at bounding box center [147, 265] width 208 height 16
type input "*"
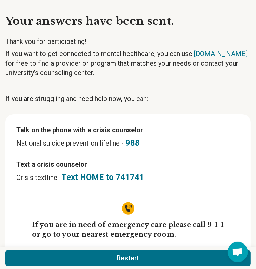
scroll to position [27, 0]
